Goal: Check status: Check status

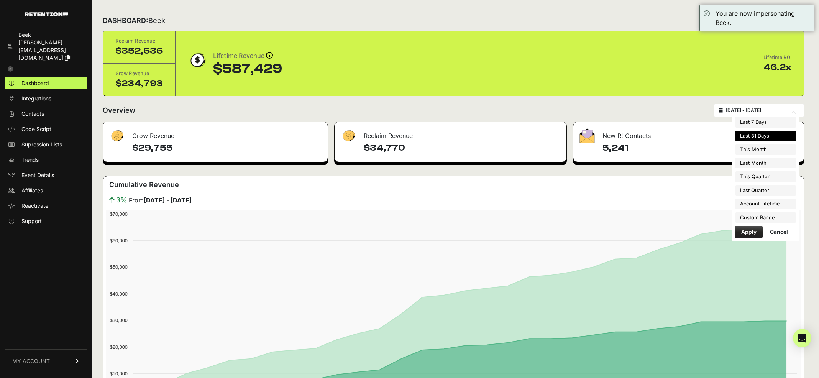
click at [751, 110] on input "[DATE] - [DATE]" at bounding box center [763, 110] width 74 height 6
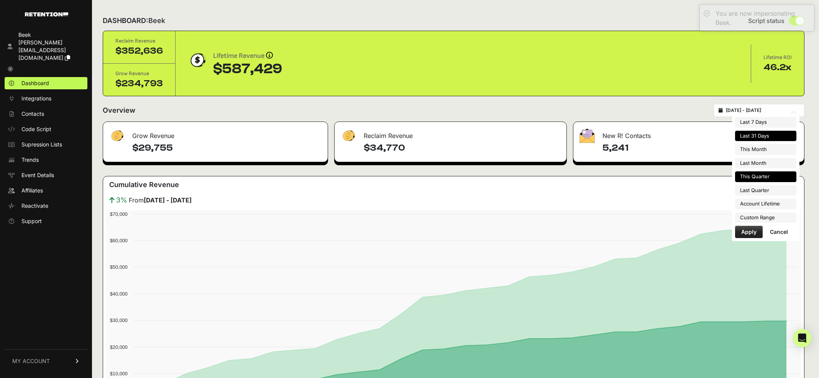
type input "[DATE]"
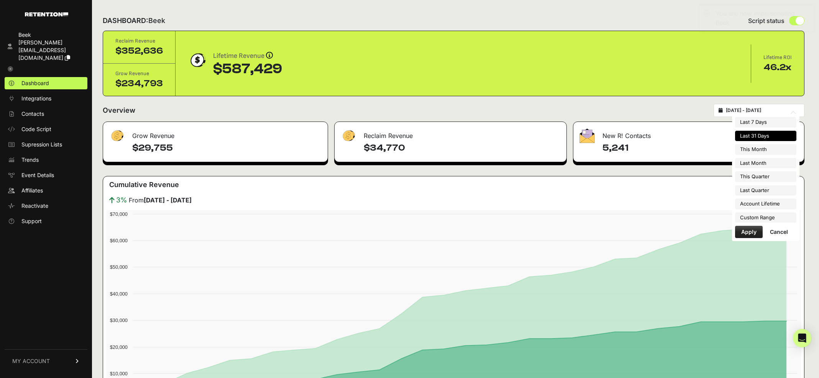
type input "[DATE]"
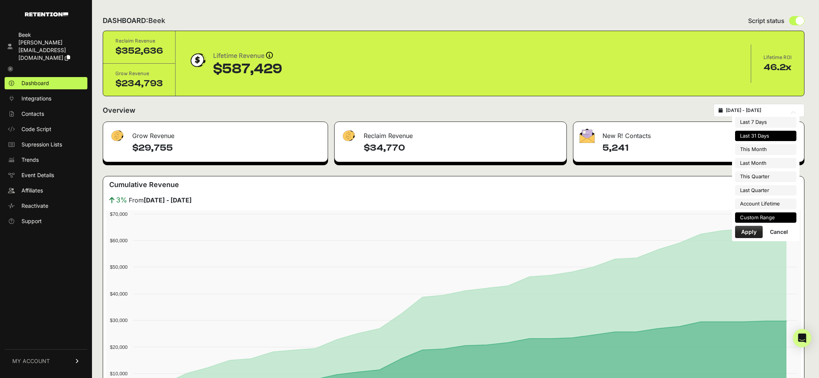
click at [754, 216] on li "Custom Range" at bounding box center [765, 217] width 61 height 11
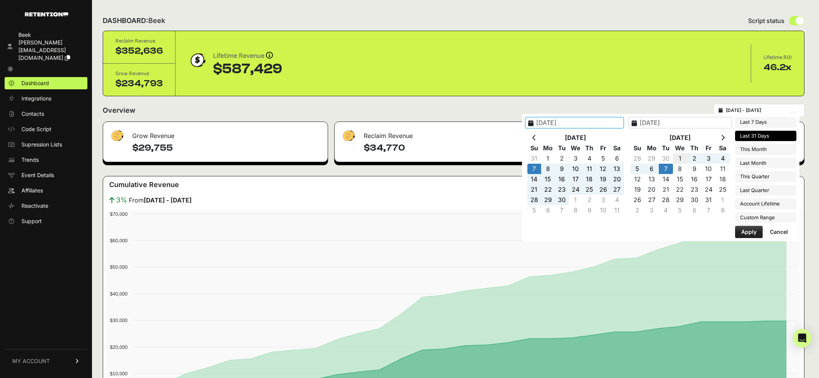
type input "[DATE]"
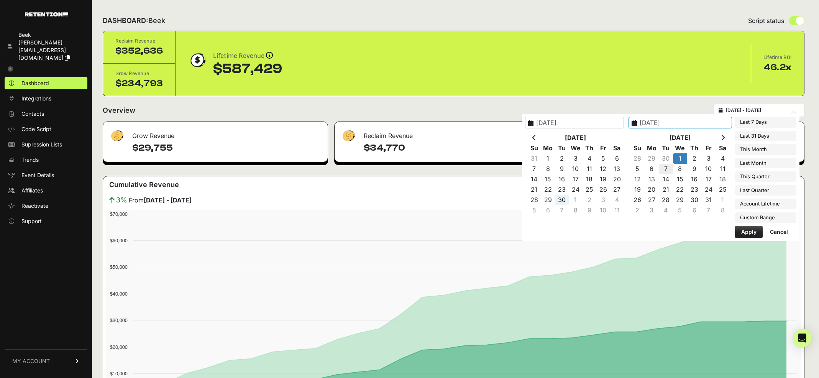
type input "[DATE]"
click at [745, 230] on button "Apply" at bounding box center [749, 232] width 28 height 12
type input "[DATE] - [DATE]"
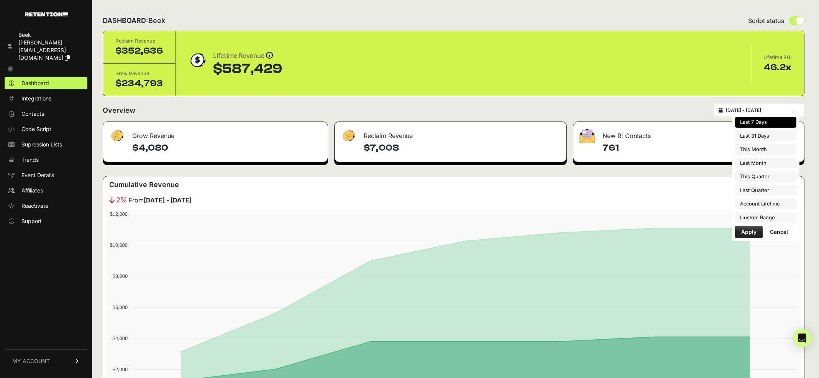
click at [745, 108] on input "[DATE] - [DATE]" at bounding box center [763, 110] width 74 height 6
click at [651, 15] on div "DASHBOARD: Beek Script status" at bounding box center [454, 21] width 702 height 20
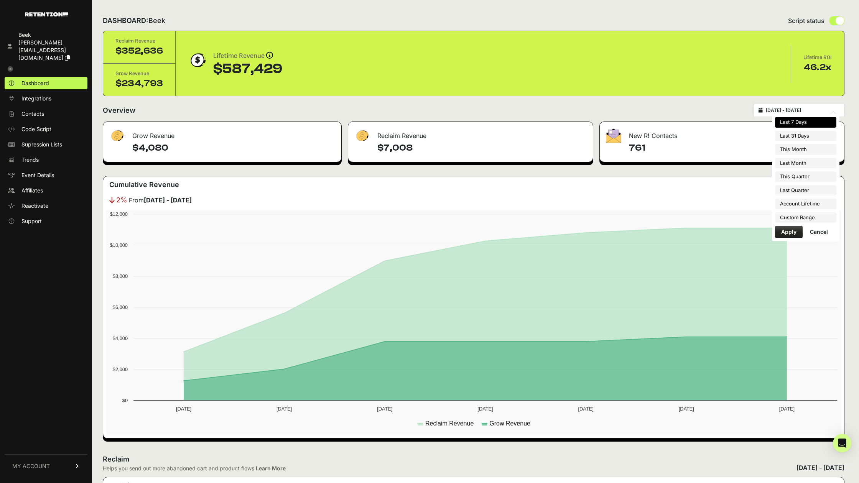
click at [792, 107] on input "[DATE] - [DATE]" at bounding box center [803, 110] width 74 height 6
click at [816, 164] on li "Last Month" at bounding box center [805, 163] width 61 height 11
type input "2025-09-01 - 2025-09-30"
